Goal: Task Accomplishment & Management: Use online tool/utility

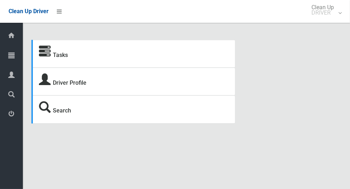
click at [8, 57] on div at bounding box center [11, 55] width 14 height 14
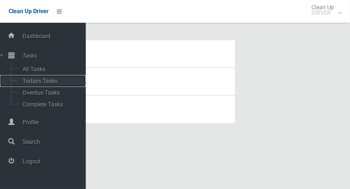
click at [31, 82] on span "Todays Tasks" at bounding box center [49, 81] width 59 height 7
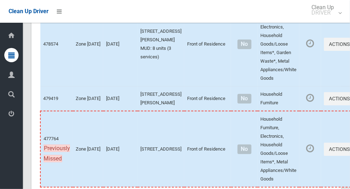
scroll to position [3146, 0]
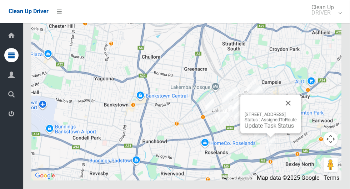
click at [296, 112] on button "Close" at bounding box center [287, 103] width 17 height 17
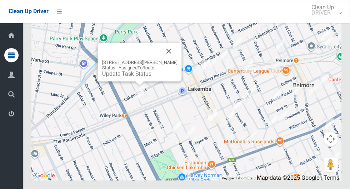
click at [142, 86] on div at bounding box center [139, 84] width 9 height 4
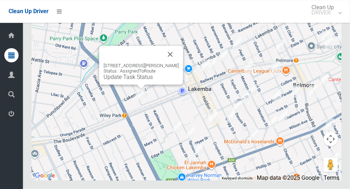
click at [179, 63] on button "Close" at bounding box center [170, 54] width 17 height 17
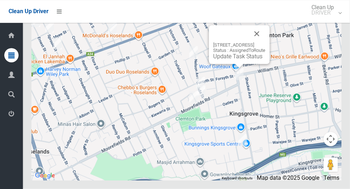
click at [265, 42] on button "Close" at bounding box center [256, 33] width 17 height 17
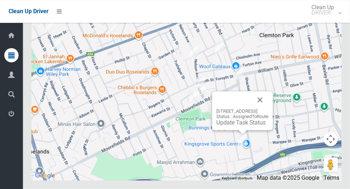
click at [268, 109] on button "Close" at bounding box center [259, 100] width 17 height 17
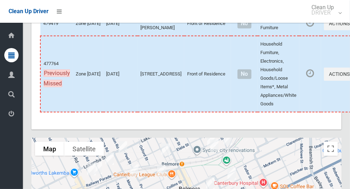
scroll to position [2981, 0]
